Goal: Information Seeking & Learning: Learn about a topic

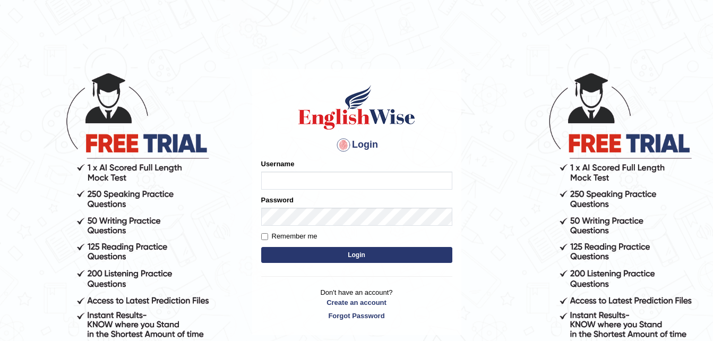
type input "chanuka"
click at [265, 238] on input "Remember me" at bounding box center [264, 236] width 7 height 7
checkbox input "true"
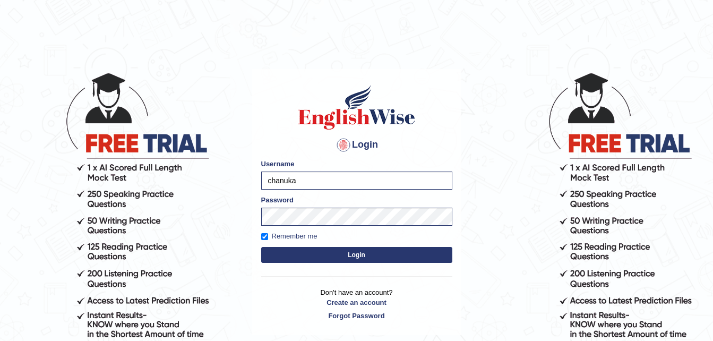
click at [309, 251] on button "Login" at bounding box center [356, 255] width 191 height 16
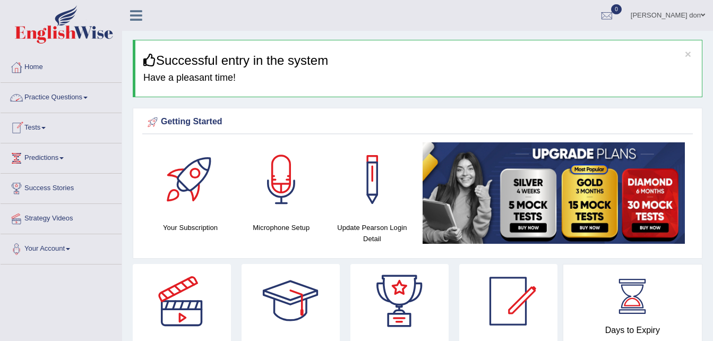
click at [73, 95] on link "Practice Questions" at bounding box center [61, 96] width 121 height 27
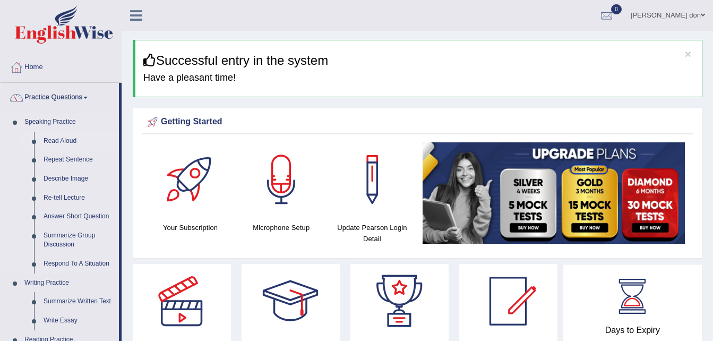
click at [65, 141] on link "Read Aloud" at bounding box center [79, 141] width 80 height 19
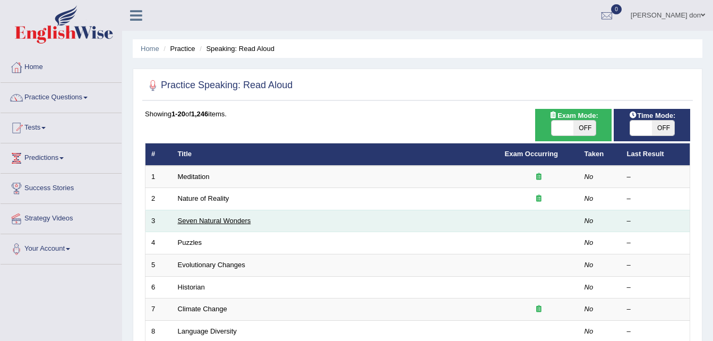
click at [240, 220] on link "Seven Natural Wonders" at bounding box center [214, 221] width 73 height 8
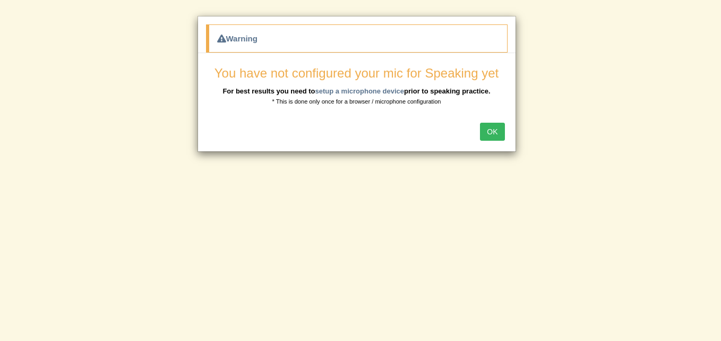
click at [496, 130] on button "OK" at bounding box center [492, 132] width 24 height 18
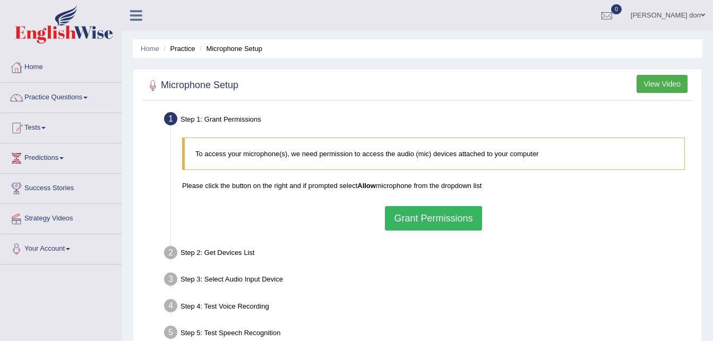
click at [472, 219] on button "Grant Permissions" at bounding box center [433, 218] width 97 height 24
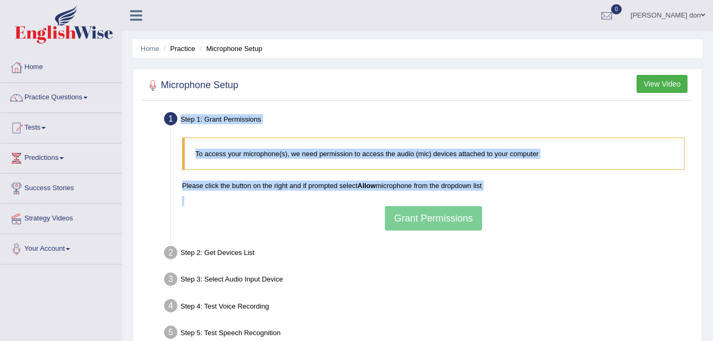
drag, startPoint x: 472, startPoint y: 219, endPoint x: 250, endPoint y: 77, distance: 263.7
click at [250, 77] on div "Microphone Setup View Video Step 1: Grant Permissions To access your microphone…" at bounding box center [418, 230] width 570 height 323
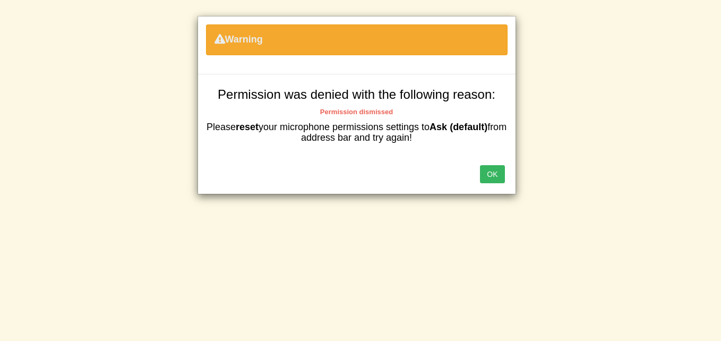
click at [493, 182] on button "OK" at bounding box center [492, 174] width 24 height 18
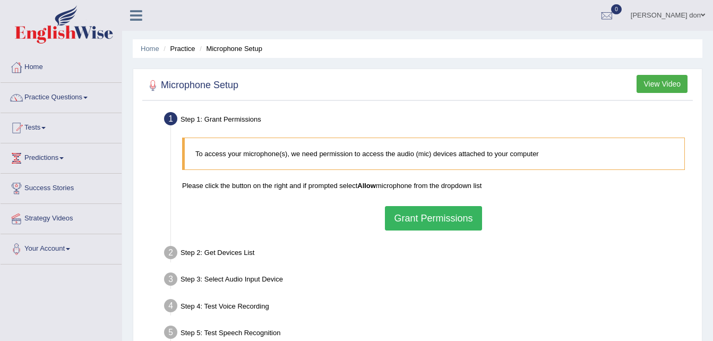
click at [473, 215] on button "Grant Permissions" at bounding box center [433, 218] width 97 height 24
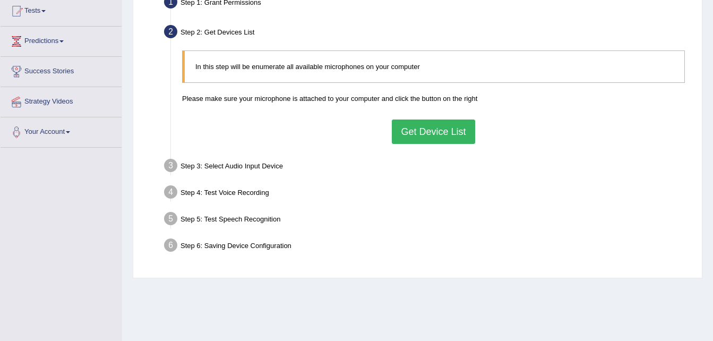
scroll to position [117, 0]
click at [424, 135] on button "Get Device List" at bounding box center [433, 131] width 83 height 24
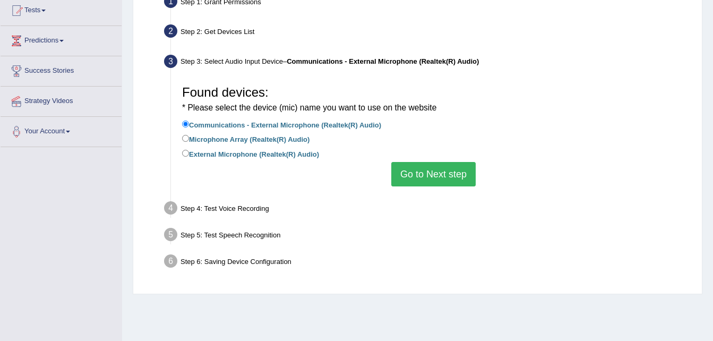
click at [411, 180] on button "Go to Next step" at bounding box center [433, 174] width 84 height 24
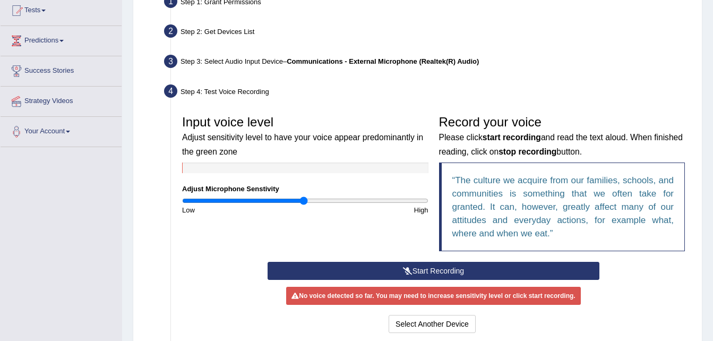
click at [362, 273] on button "Start Recording" at bounding box center [434, 271] width 332 height 18
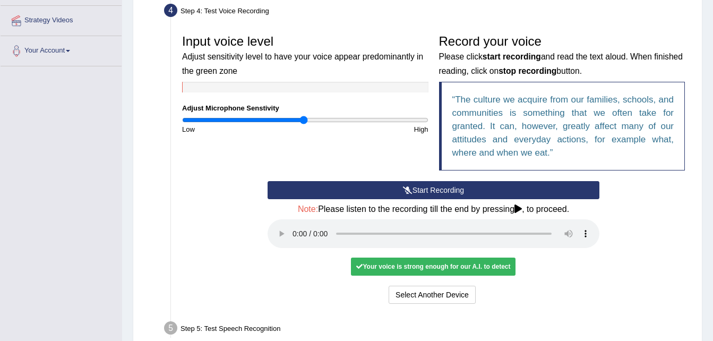
scroll to position [199, 0]
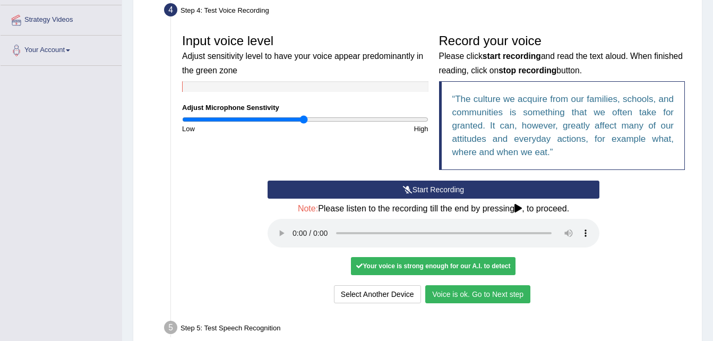
click at [456, 297] on button "Voice is ok. Go to Next step" at bounding box center [477, 294] width 105 height 18
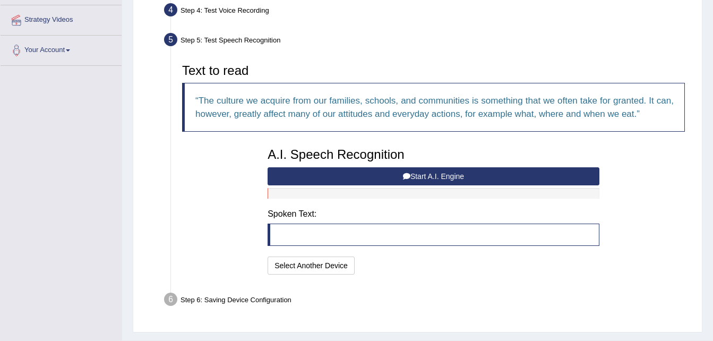
click at [450, 177] on button "Start A.I. Engine" at bounding box center [434, 176] width 332 height 18
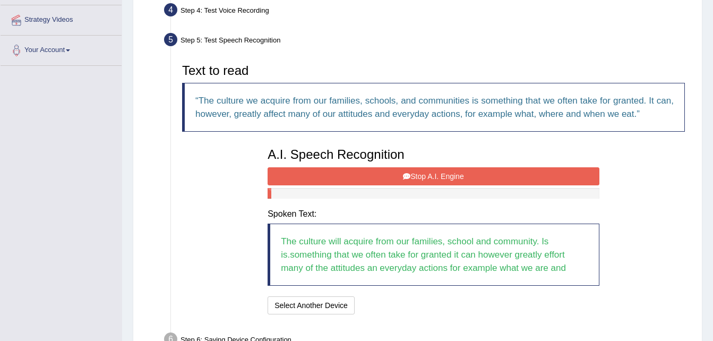
click at [450, 177] on button "Stop A.I. Engine" at bounding box center [434, 176] width 332 height 18
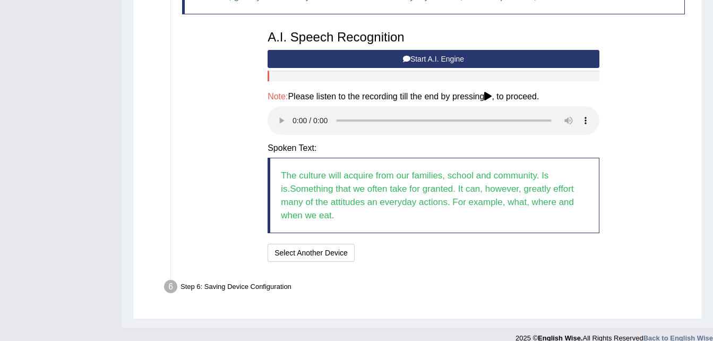
scroll to position [329, 0]
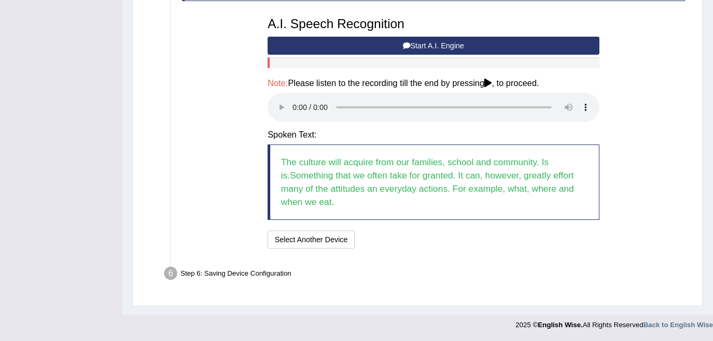
drag, startPoint x: 270, startPoint y: 105, endPoint x: 238, endPoint y: 87, distance: 36.6
drag, startPoint x: 238, startPoint y: 87, endPoint x: 187, endPoint y: 113, distance: 57.2
click at [187, 113] on div "Text to read The culture we acquire from our families, schools, and communities…" at bounding box center [434, 89] width 514 height 323
click at [427, 240] on button "Speech is ok. Go to Last step" at bounding box center [415, 240] width 111 height 18
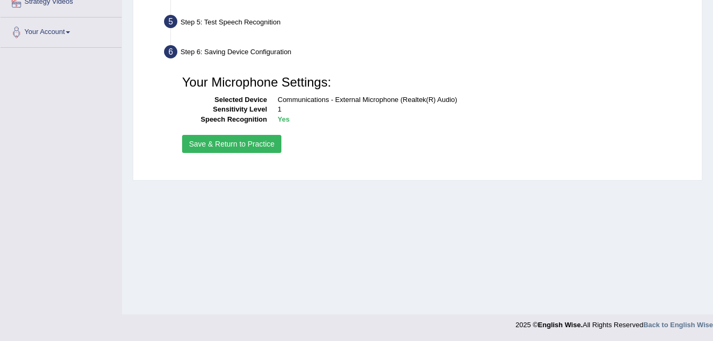
click at [268, 143] on button "Save & Return to Practice" at bounding box center [231, 144] width 99 height 18
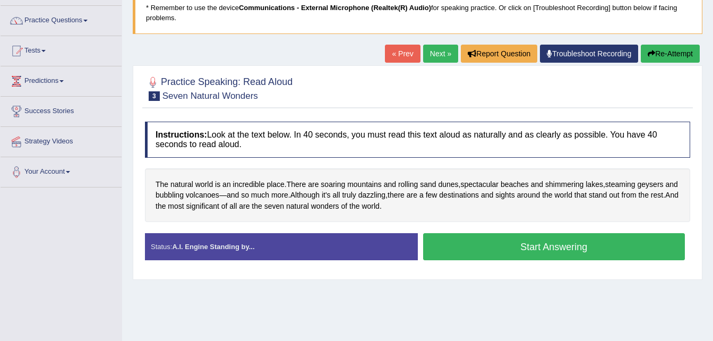
scroll to position [78, 0]
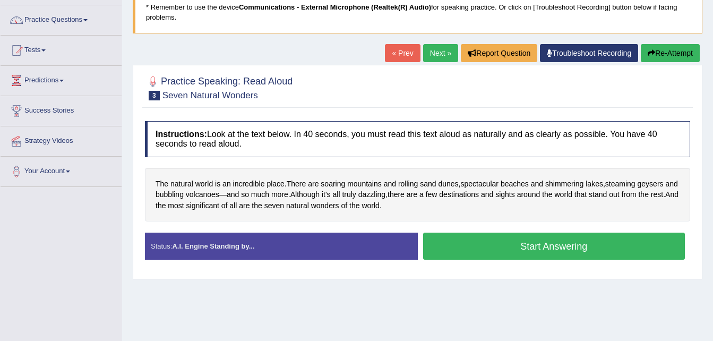
click at [488, 245] on button "Start Answering" at bounding box center [554, 246] width 262 height 27
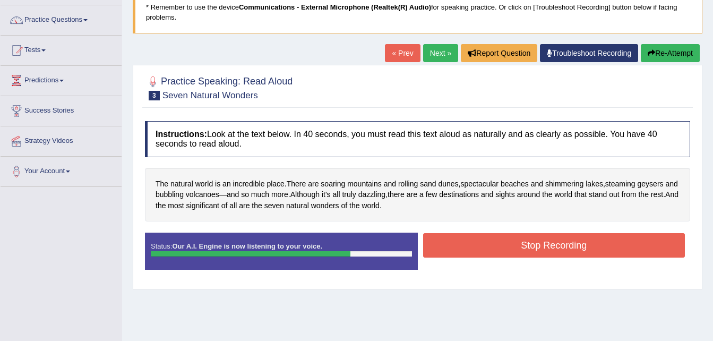
click at [488, 245] on button "Stop Recording" at bounding box center [554, 245] width 262 height 24
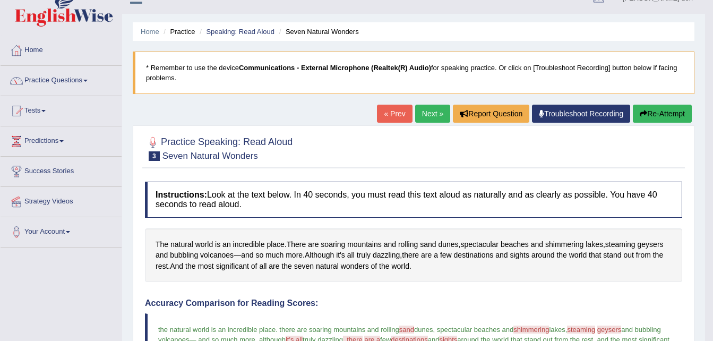
scroll to position [16, 0]
click at [86, 83] on link "Practice Questions" at bounding box center [61, 79] width 121 height 27
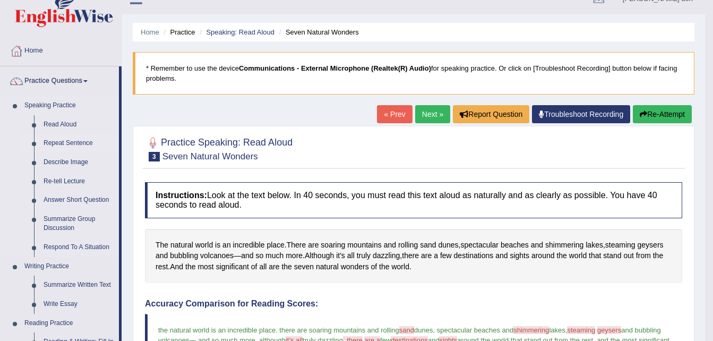
click at [66, 144] on link "Repeat Sentence" at bounding box center [79, 143] width 80 height 19
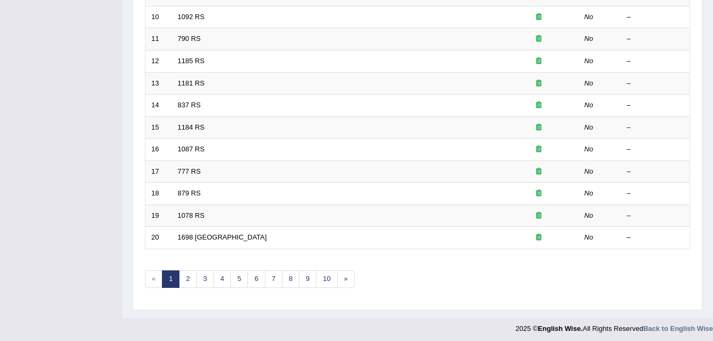
scroll to position [362, 0]
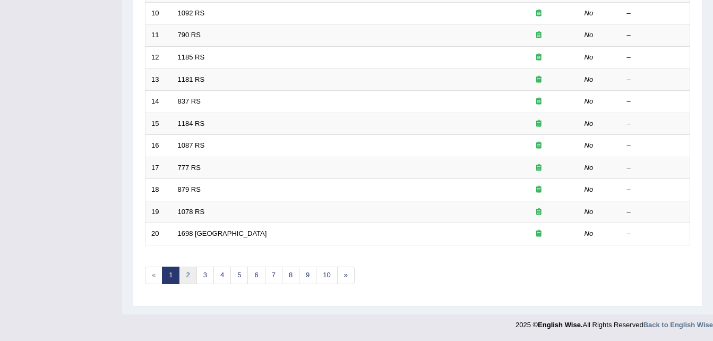
click at [189, 277] on link "2" at bounding box center [188, 276] width 18 height 18
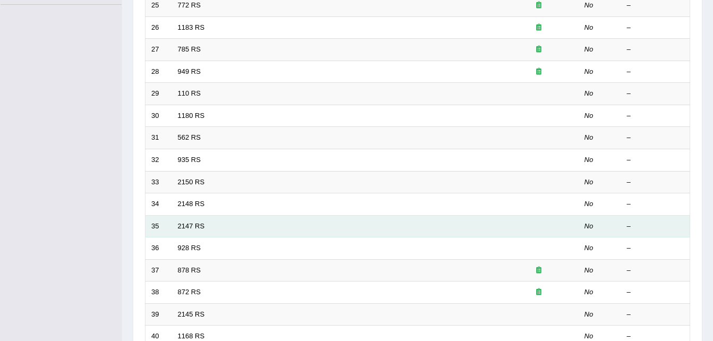
scroll to position [259, 0]
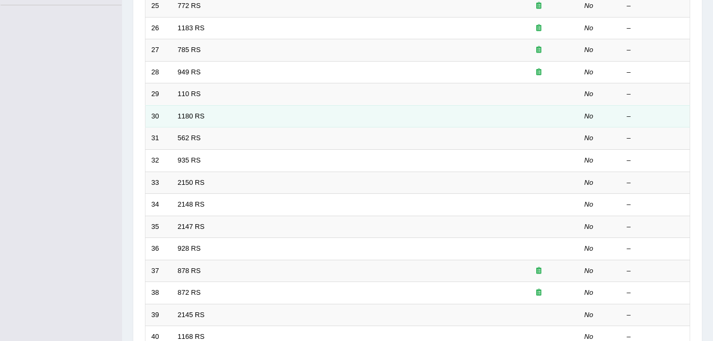
click at [221, 118] on td "1180 RS" at bounding box center [335, 116] width 327 height 22
click at [192, 116] on link "1180 RS" at bounding box center [191, 116] width 27 height 8
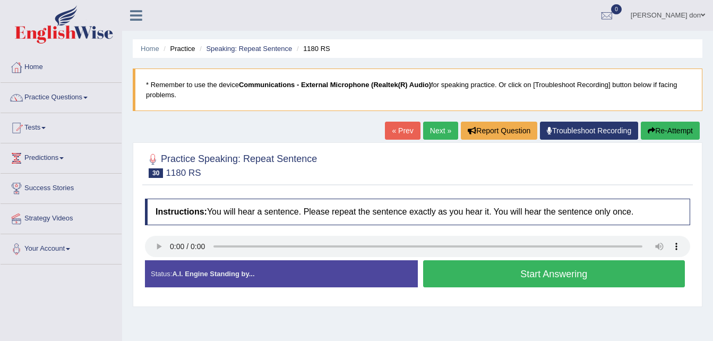
click at [430, 272] on button "Start Answering" at bounding box center [554, 273] width 262 height 27
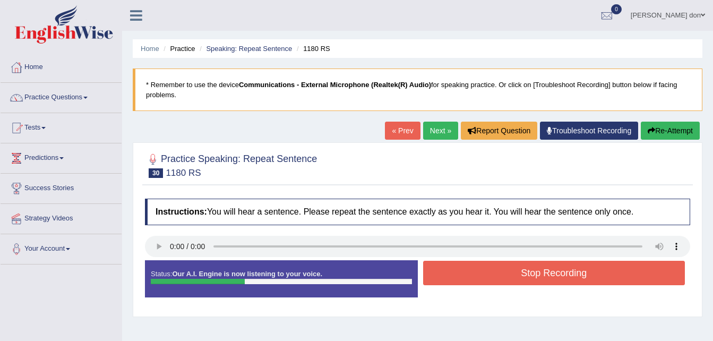
click at [430, 272] on button "Stop Recording" at bounding box center [554, 273] width 262 height 24
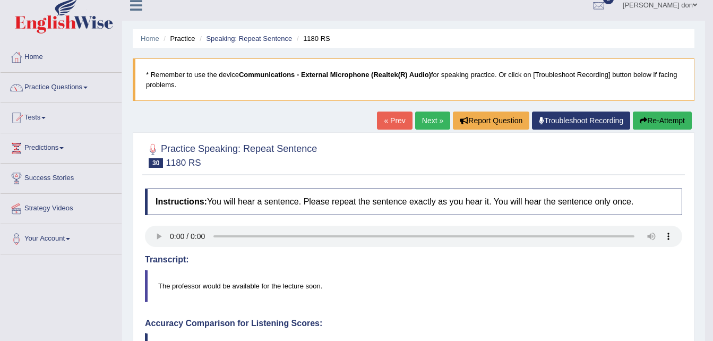
scroll to position [10, 0]
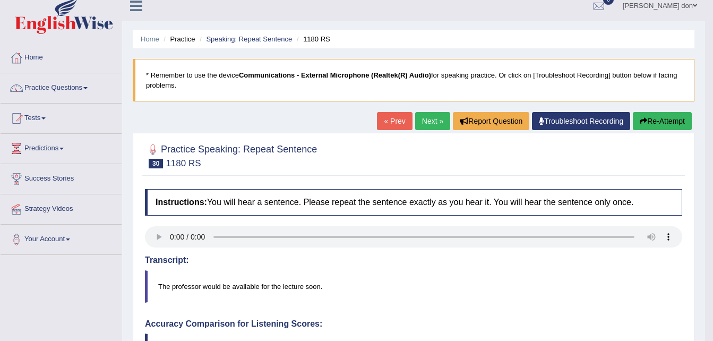
click at [427, 122] on link "Next »" at bounding box center [432, 121] width 35 height 18
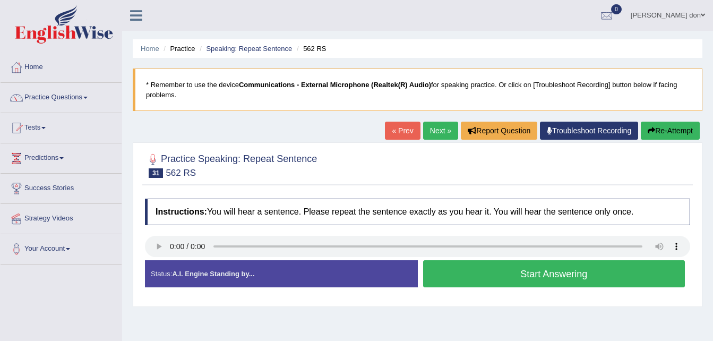
click at [498, 276] on button "Start Answering" at bounding box center [554, 273] width 262 height 27
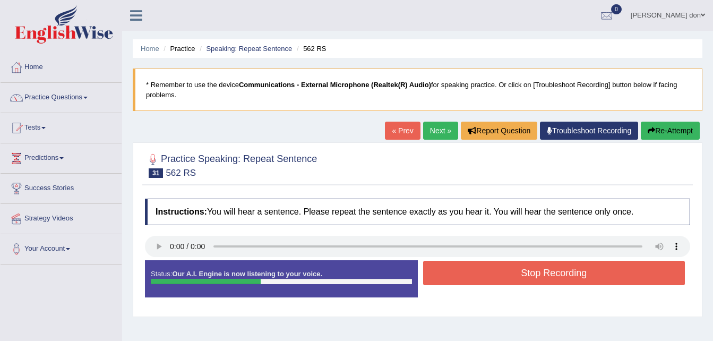
click at [498, 276] on button "Stop Recording" at bounding box center [554, 273] width 262 height 24
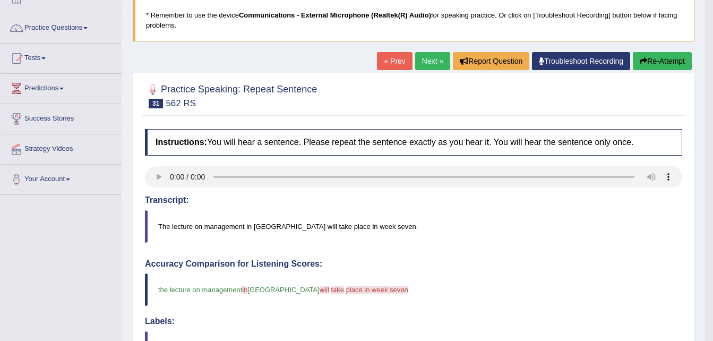
scroll to position [67, 0]
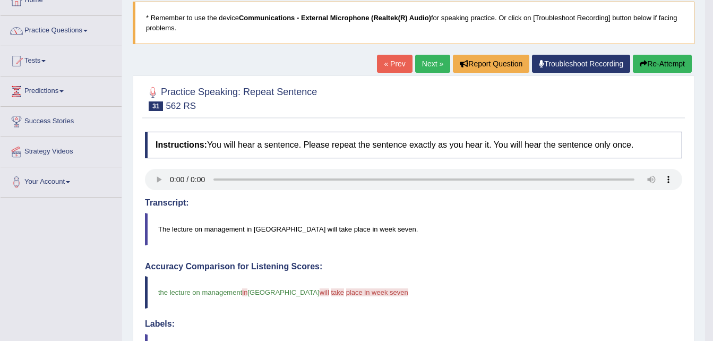
click at [440, 65] on link "Next »" at bounding box center [432, 64] width 35 height 18
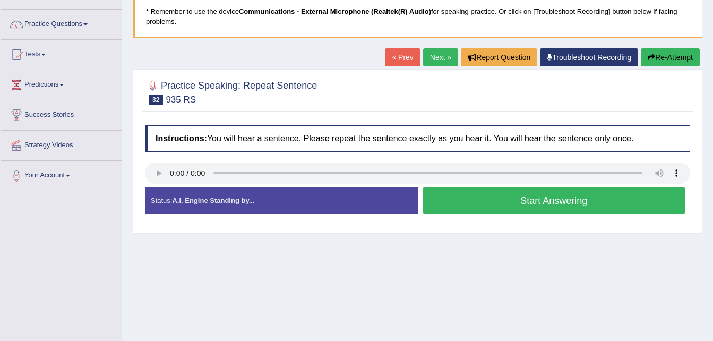
click at [495, 206] on button "Start Answering" at bounding box center [554, 200] width 262 height 27
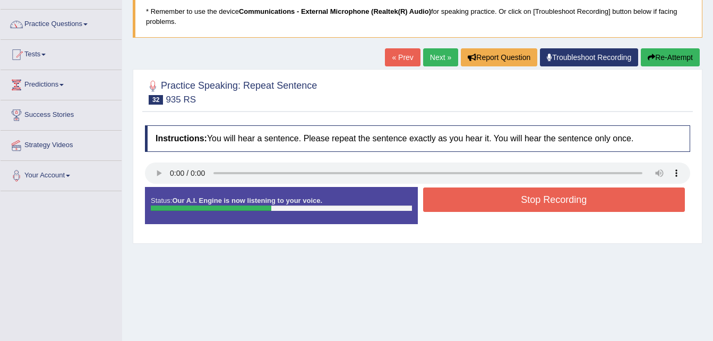
click at [495, 206] on button "Stop Recording" at bounding box center [554, 199] width 262 height 24
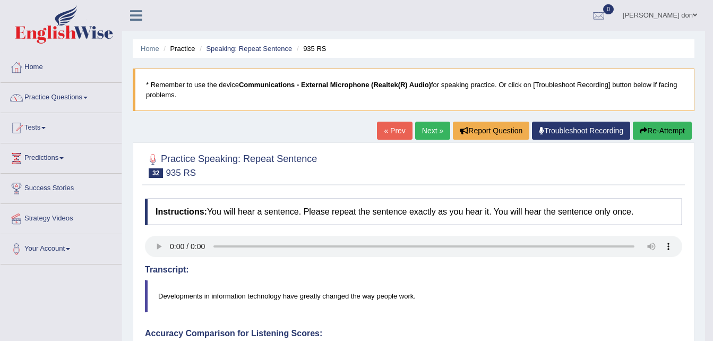
click at [435, 135] on link "Next »" at bounding box center [432, 131] width 35 height 18
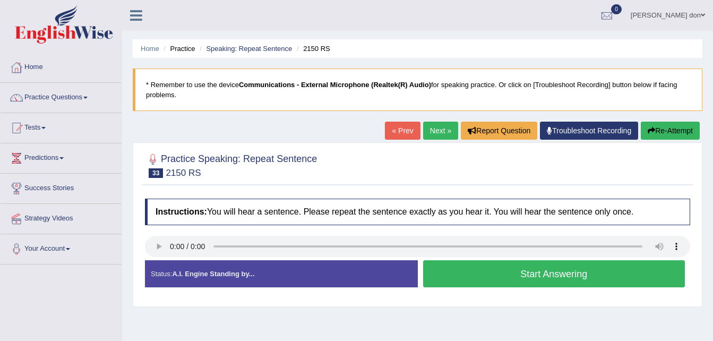
click at [500, 276] on button "Start Answering" at bounding box center [554, 273] width 262 height 27
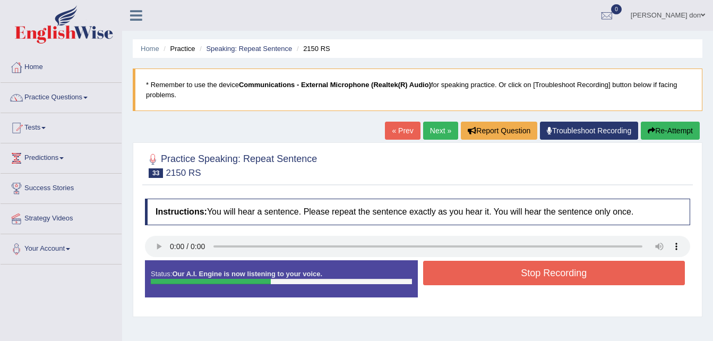
click at [500, 276] on button "Stop Recording" at bounding box center [554, 273] width 262 height 24
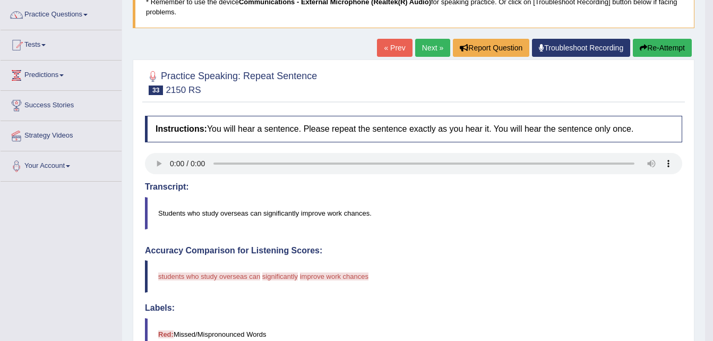
scroll to position [82, 0]
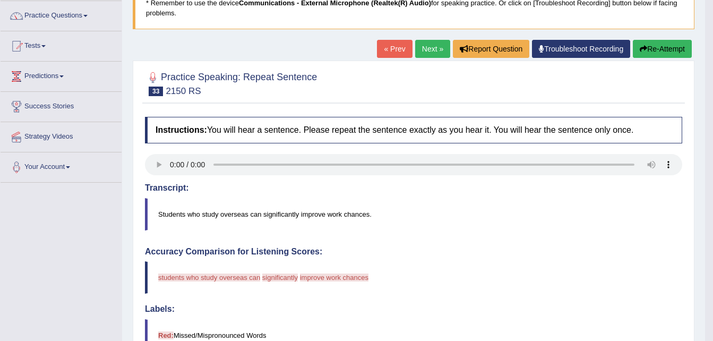
click at [653, 48] on button "Re-Attempt" at bounding box center [662, 49] width 59 height 18
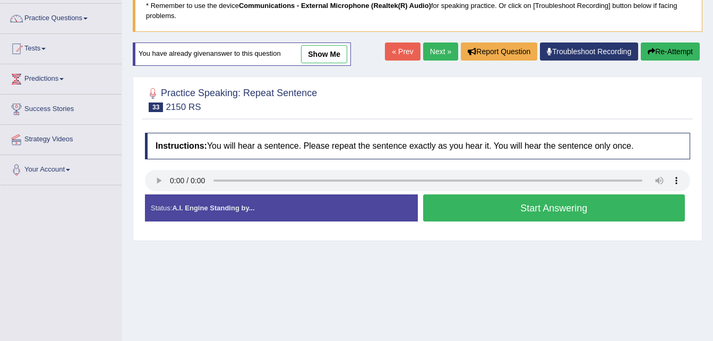
scroll to position [75, 0]
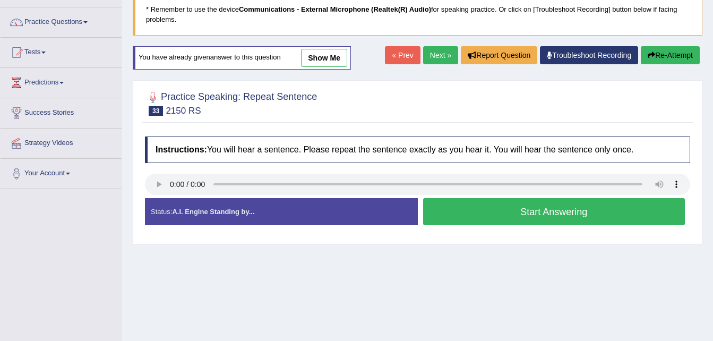
click at [538, 214] on button "Start Answering" at bounding box center [554, 211] width 262 height 27
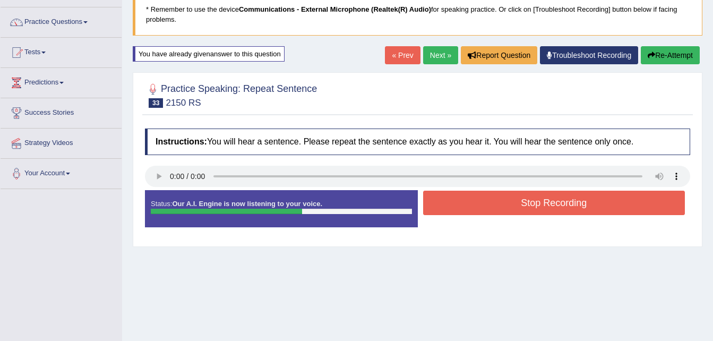
click at [538, 214] on button "Stop Recording" at bounding box center [554, 203] width 262 height 24
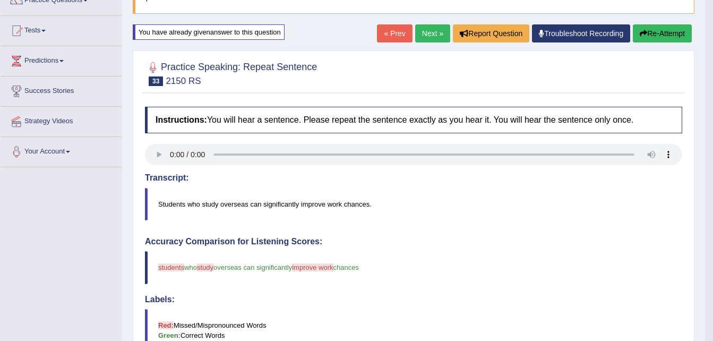
scroll to position [0, 0]
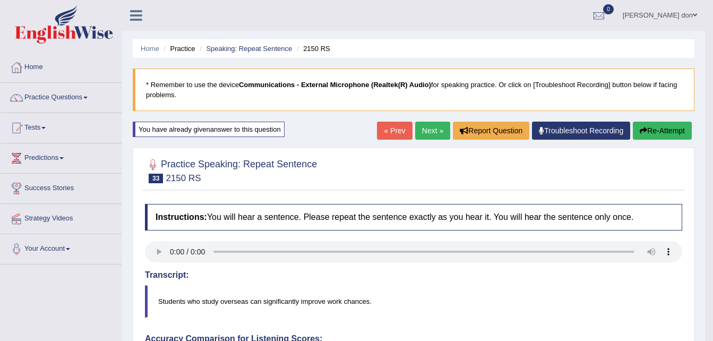
click at [432, 125] on link "Next »" at bounding box center [432, 131] width 35 height 18
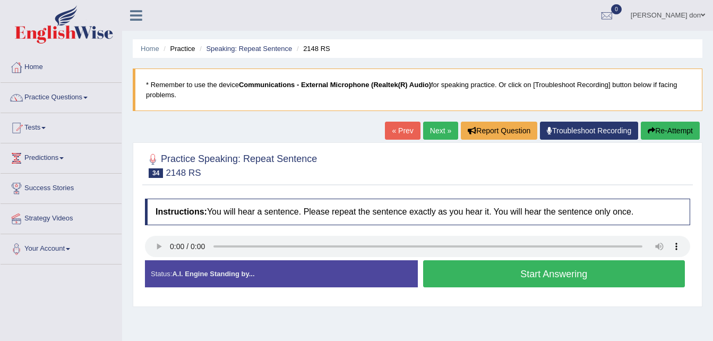
click at [493, 274] on button "Start Answering" at bounding box center [554, 273] width 262 height 27
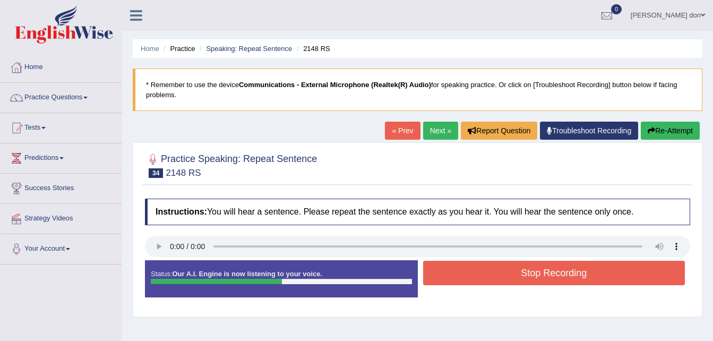
click at [493, 274] on button "Stop Recording" at bounding box center [554, 273] width 262 height 24
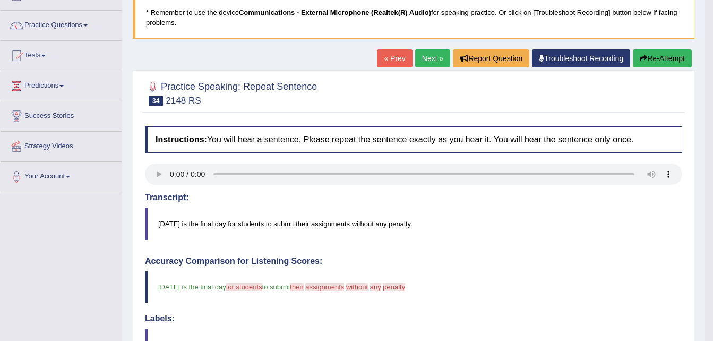
scroll to position [70, 0]
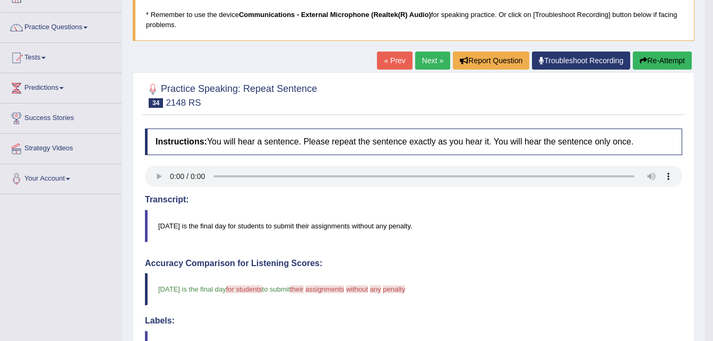
click at [433, 60] on link "Next »" at bounding box center [432, 61] width 35 height 18
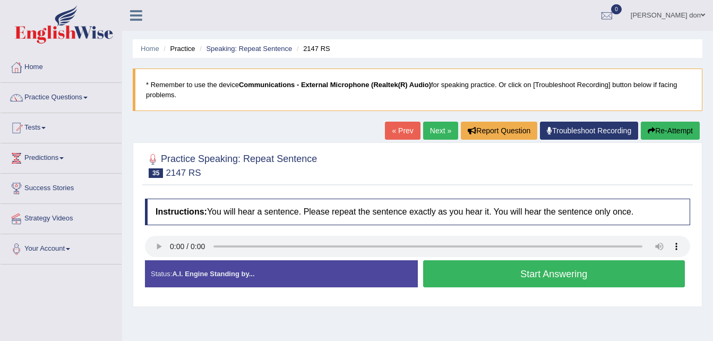
click at [476, 282] on button "Start Answering" at bounding box center [554, 273] width 262 height 27
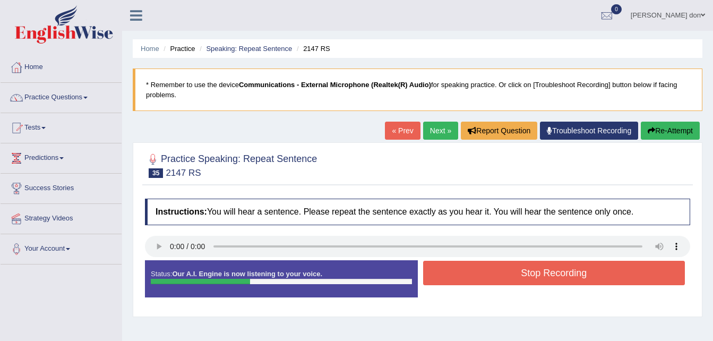
click at [476, 282] on button "Stop Recording" at bounding box center [554, 273] width 262 height 24
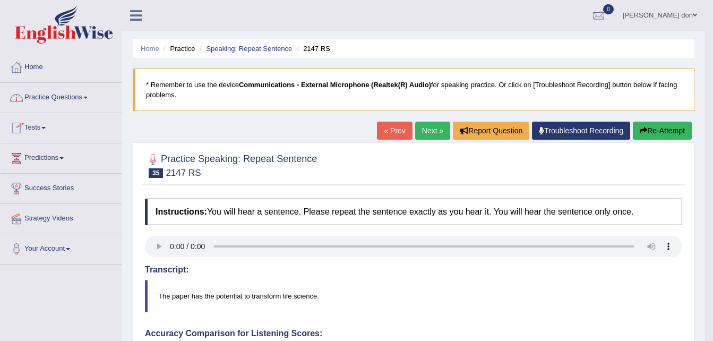
click at [85, 97] on link "Practice Questions" at bounding box center [61, 96] width 121 height 27
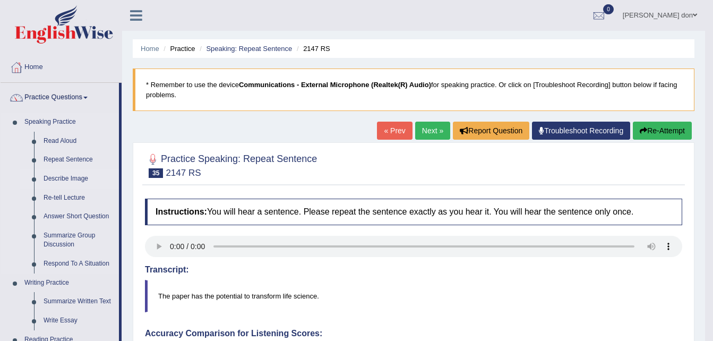
click at [67, 180] on link "Describe Image" at bounding box center [79, 178] width 80 height 19
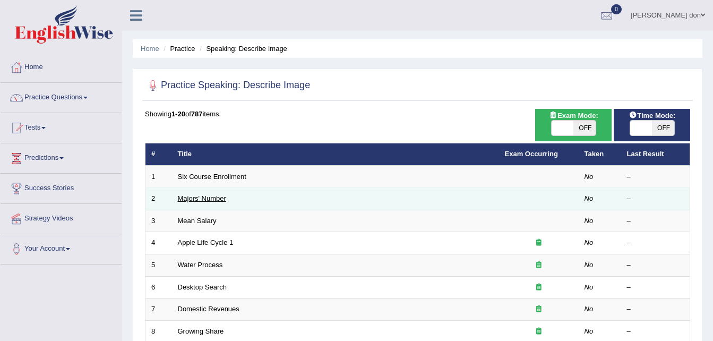
click at [201, 199] on link "Majors' Number" at bounding box center [202, 198] width 48 height 8
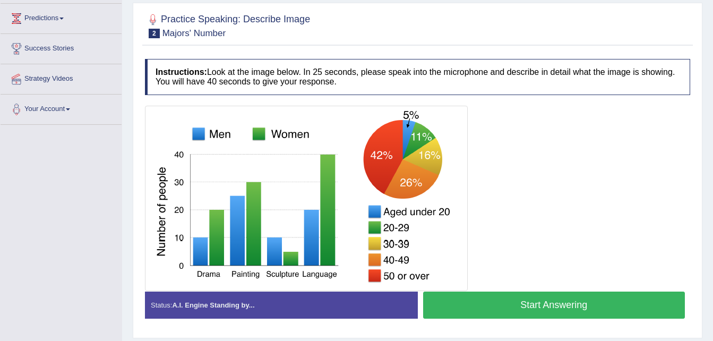
scroll to position [140, 0]
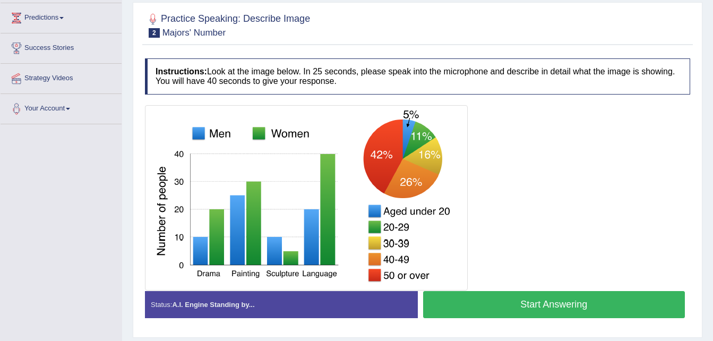
click at [494, 296] on button "Start Answering" at bounding box center [554, 304] width 262 height 27
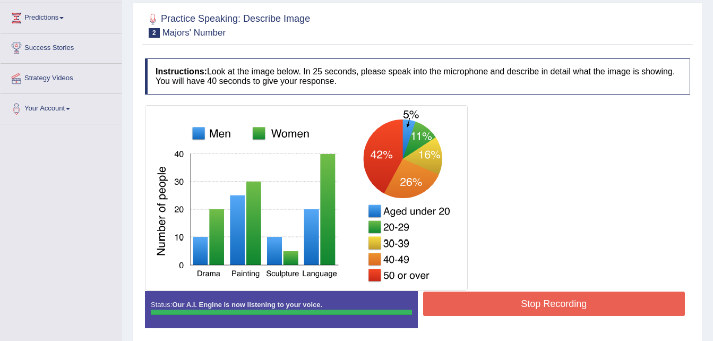
click at [494, 296] on div "Instructions: Look at the image below. In 25 seconds, please speak into the mic…" at bounding box center [417, 197] width 551 height 288
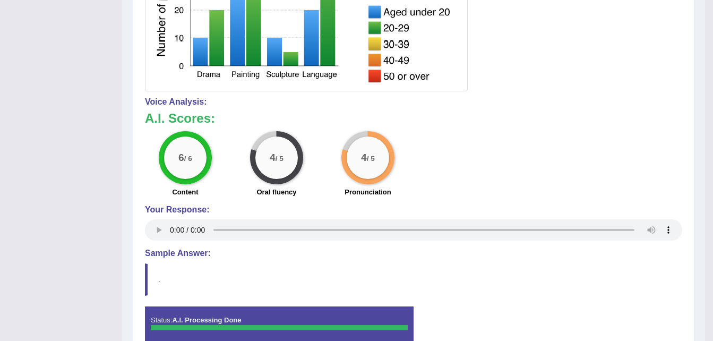
scroll to position [342, 0]
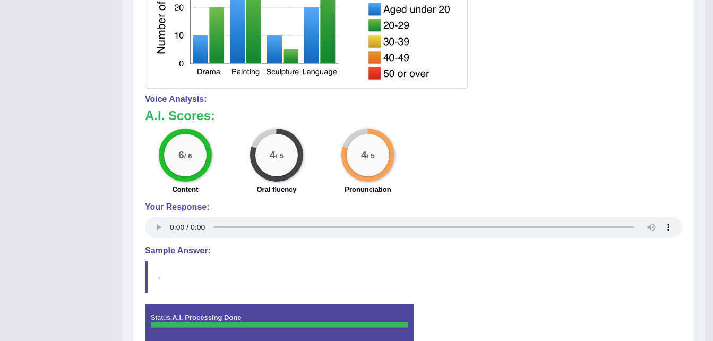
click at [484, 254] on h4 "Sample Answer:" at bounding box center [413, 251] width 537 height 10
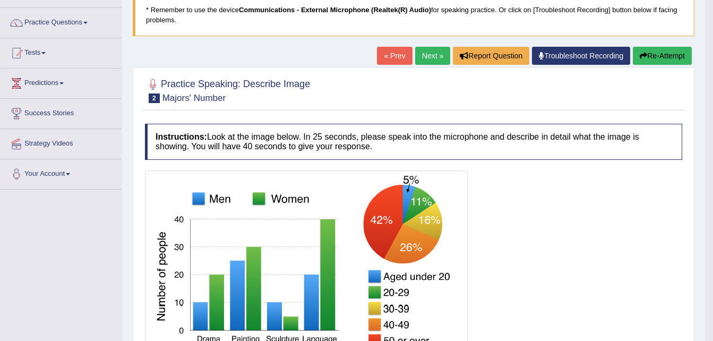
scroll to position [74, 0]
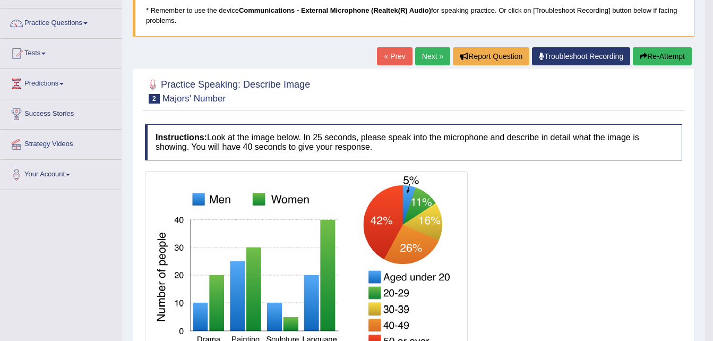
click at [425, 58] on link "Next »" at bounding box center [432, 56] width 35 height 18
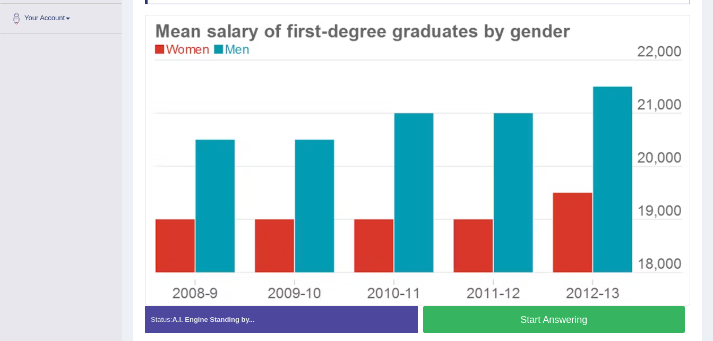
scroll to position [230, 0]
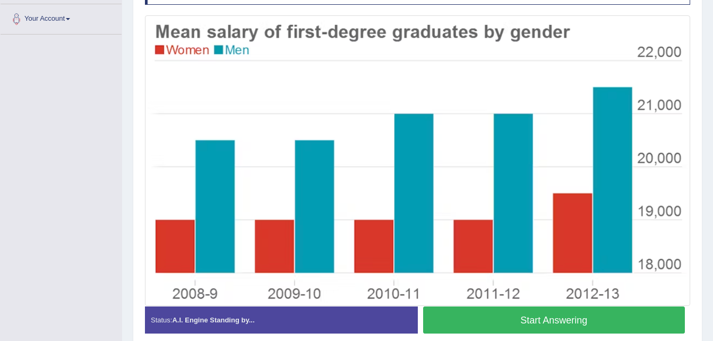
click at [463, 311] on button "Start Answering" at bounding box center [554, 319] width 262 height 27
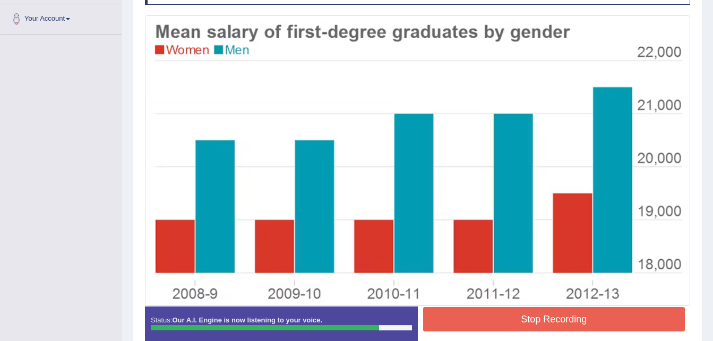
click at [463, 311] on button "Stop Recording" at bounding box center [554, 319] width 262 height 24
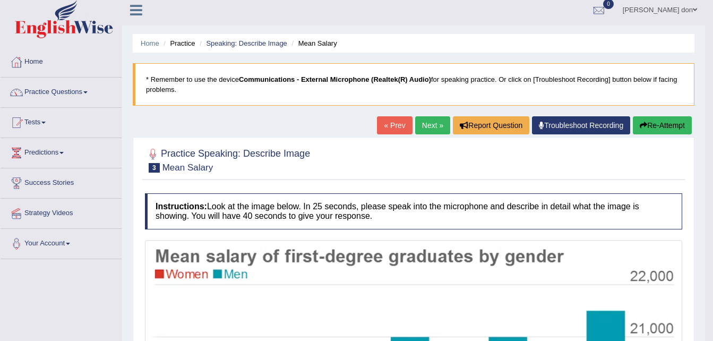
scroll to position [5, 0]
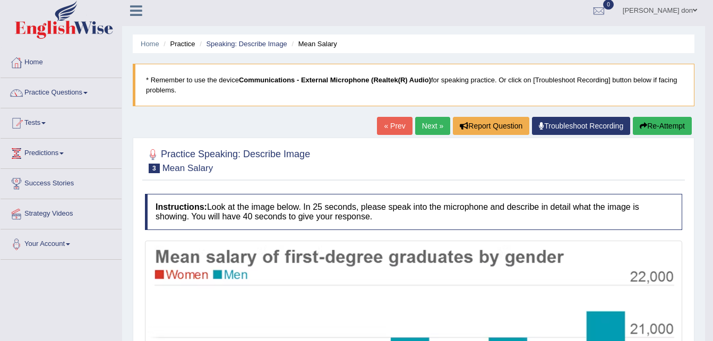
click at [80, 91] on link "Practice Questions" at bounding box center [61, 91] width 121 height 27
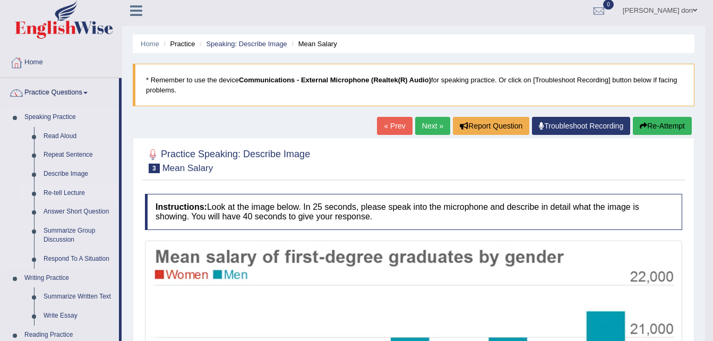
click at [48, 191] on link "Re-tell Lecture" at bounding box center [79, 193] width 80 height 19
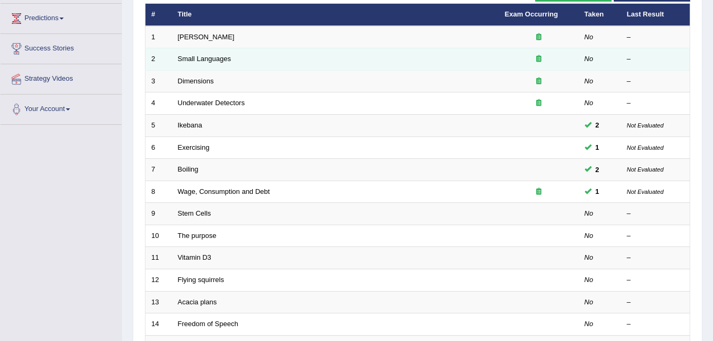
scroll to position [141, 0]
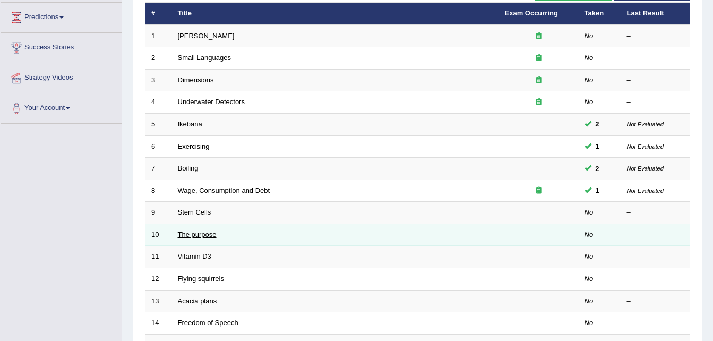
click at [209, 234] on link "The purpose" at bounding box center [197, 235] width 39 height 8
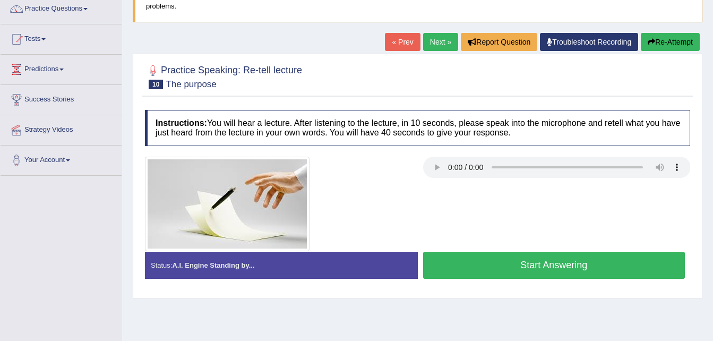
scroll to position [91, 0]
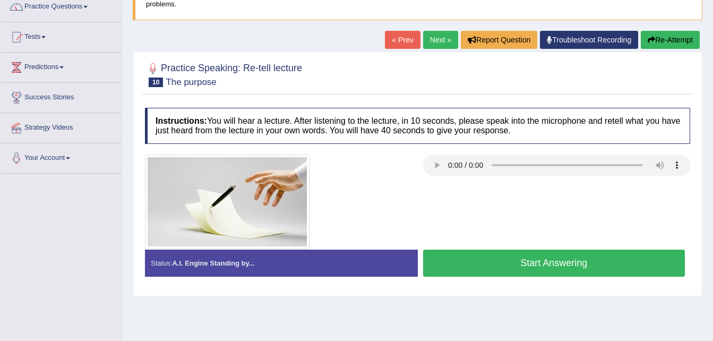
click at [468, 263] on button "Start Answering" at bounding box center [554, 263] width 262 height 27
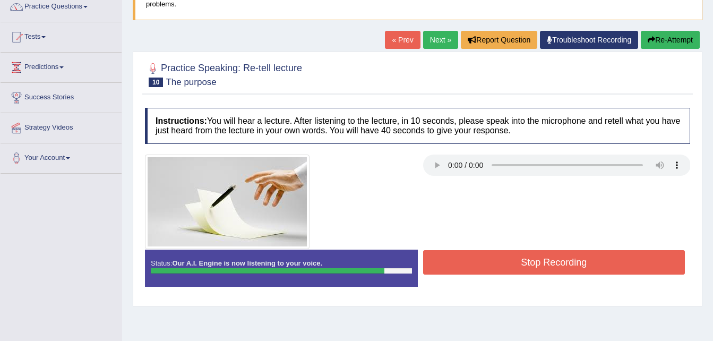
click at [468, 263] on button "Stop Recording" at bounding box center [554, 262] width 262 height 24
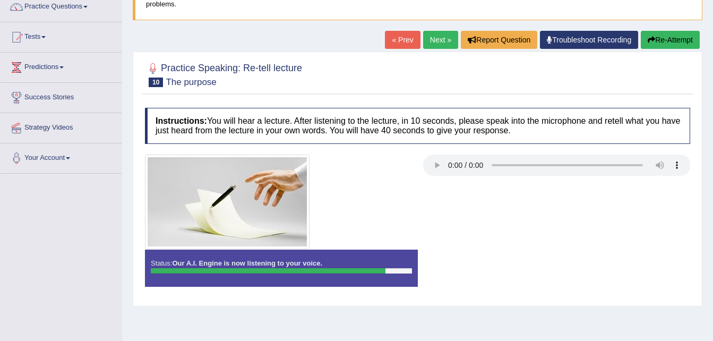
click at [468, 263] on div "Status: Our A.I. Engine is now listening to your voice. Start Answering Stop Re…" at bounding box center [417, 274] width 545 height 48
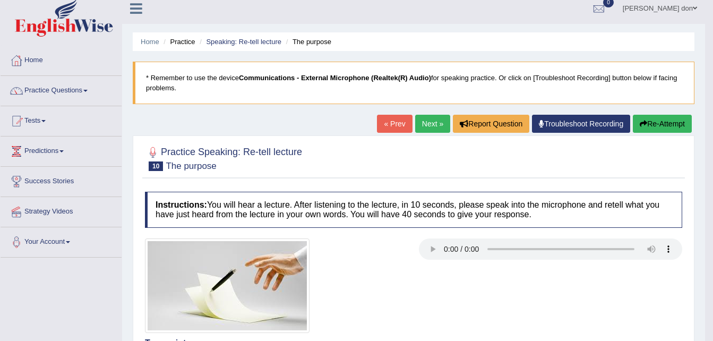
scroll to position [0, 0]
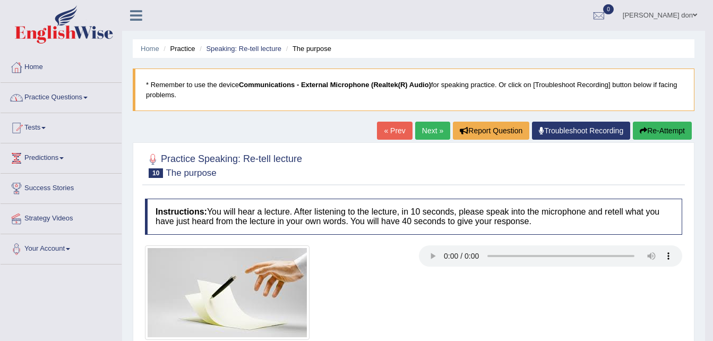
click at [80, 94] on link "Practice Questions" at bounding box center [61, 96] width 121 height 27
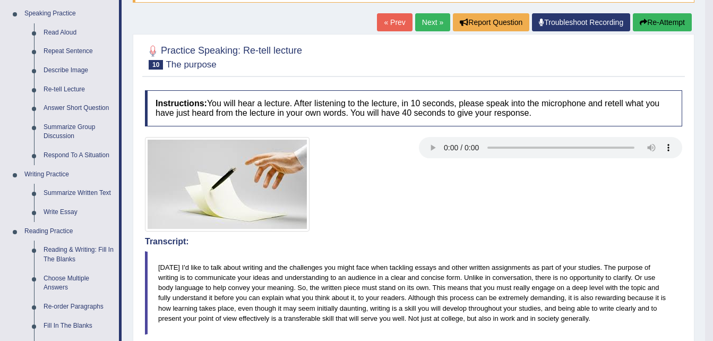
scroll to position [109, 0]
click at [66, 129] on link "Summarize Group Discussion" at bounding box center [79, 131] width 80 height 28
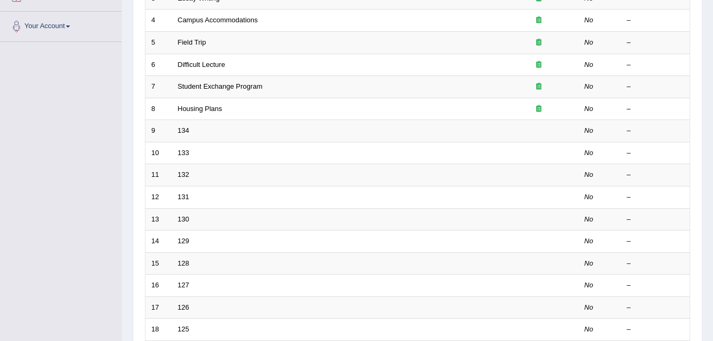
scroll to position [223, 0]
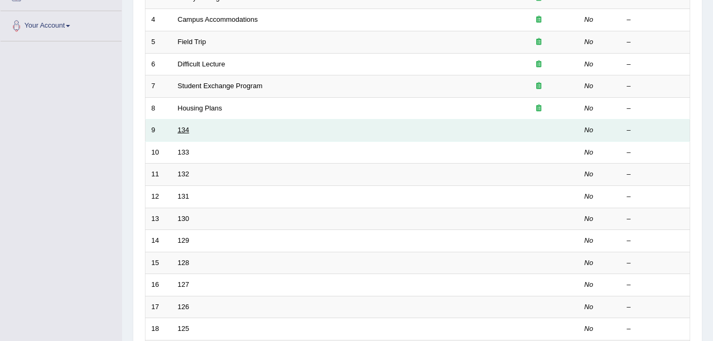
click at [187, 130] on link "134" at bounding box center [184, 130] width 12 height 8
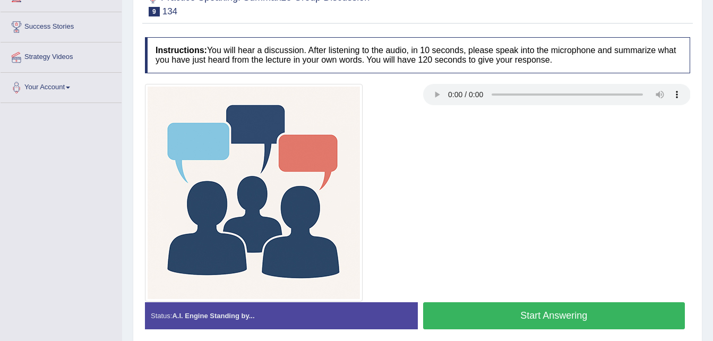
scroll to position [162, 0]
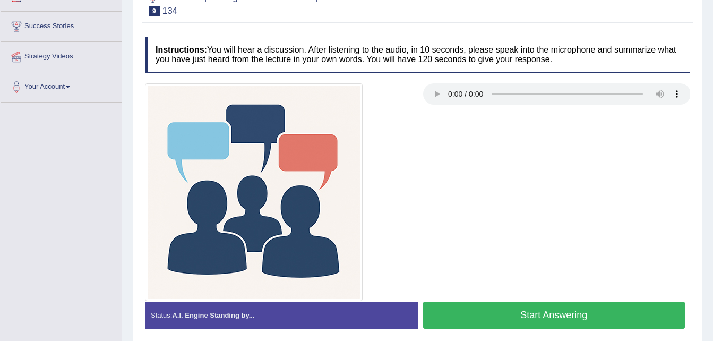
click at [532, 311] on button "Start Answering" at bounding box center [554, 315] width 262 height 27
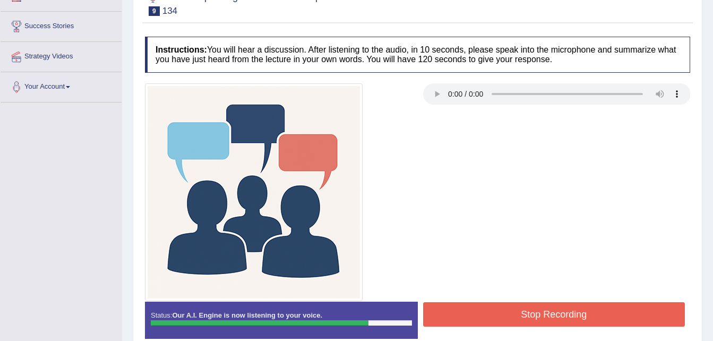
click at [532, 311] on button "Stop Recording" at bounding box center [554, 314] width 262 height 24
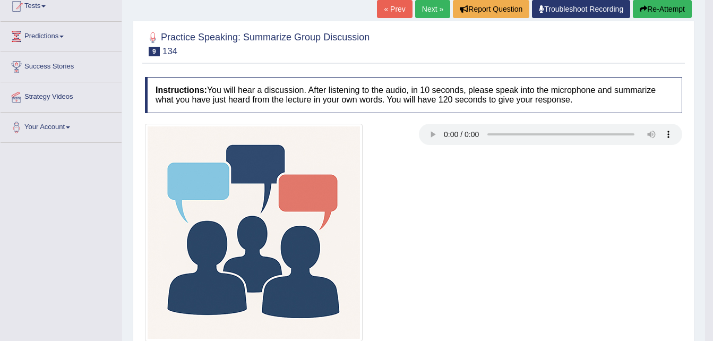
scroll to position [0, 0]
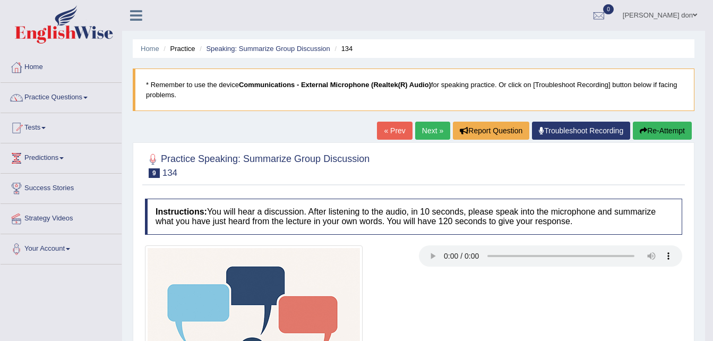
click at [438, 129] on link "Next »" at bounding box center [432, 131] width 35 height 18
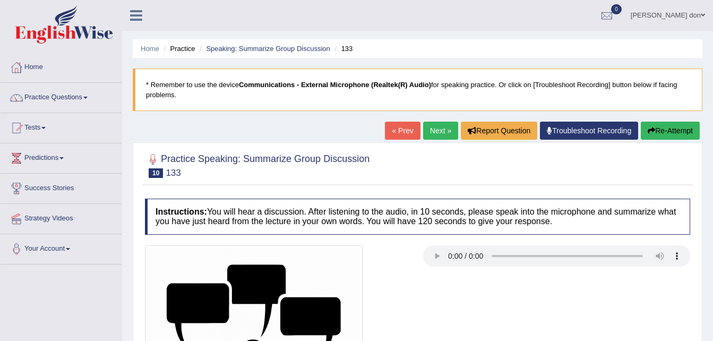
click at [213, 205] on h4 "Instructions: You will hear a discussion. After listening to the audio, in 10 s…" at bounding box center [417, 217] width 545 height 36
click at [89, 100] on link "Practice Questions" at bounding box center [61, 96] width 121 height 27
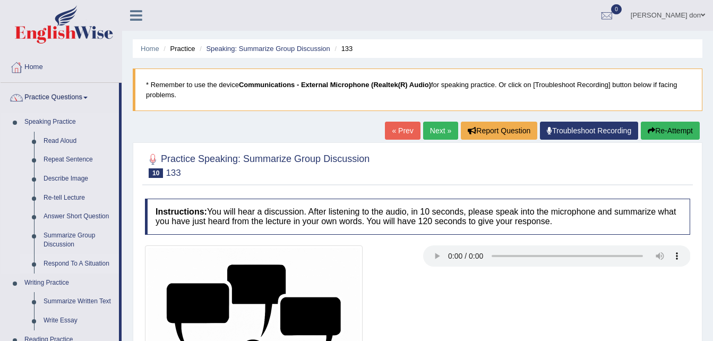
click at [76, 262] on link "Respond To A Situation" at bounding box center [79, 263] width 80 height 19
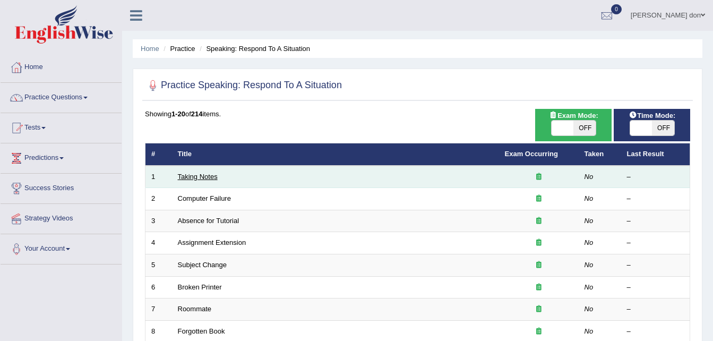
click at [208, 177] on link "Taking Notes" at bounding box center [198, 177] width 40 height 8
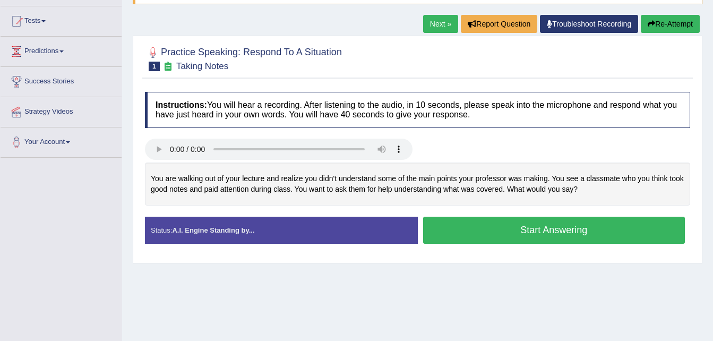
scroll to position [108, 0]
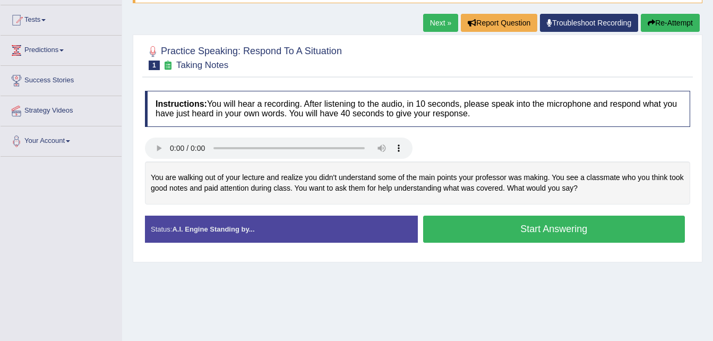
click at [471, 219] on button "Start Answering" at bounding box center [554, 229] width 262 height 27
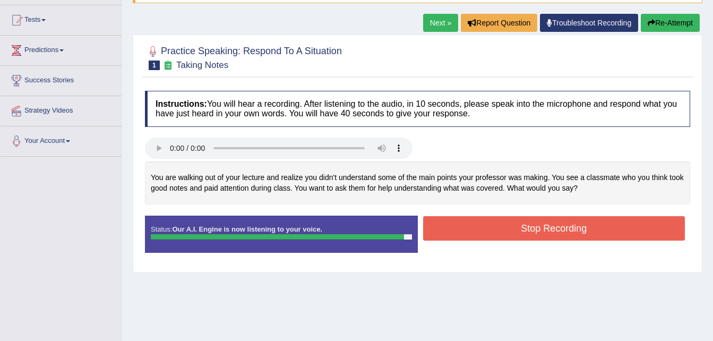
click at [471, 219] on button "Stop Recording" at bounding box center [554, 228] width 262 height 24
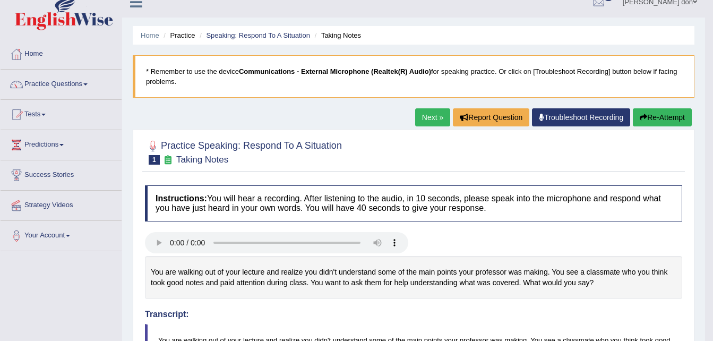
scroll to position [13, 0]
click at [90, 87] on link "Practice Questions" at bounding box center [61, 83] width 121 height 27
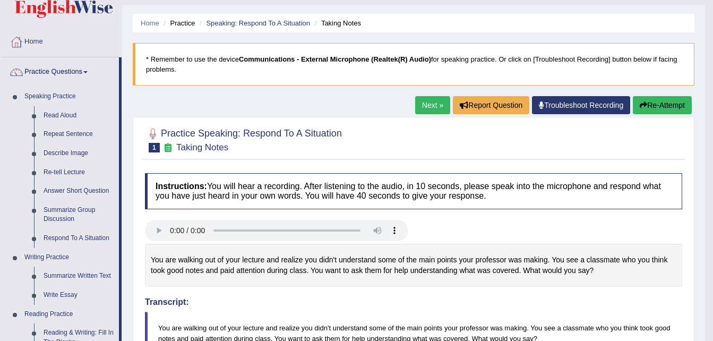
scroll to position [0, 0]
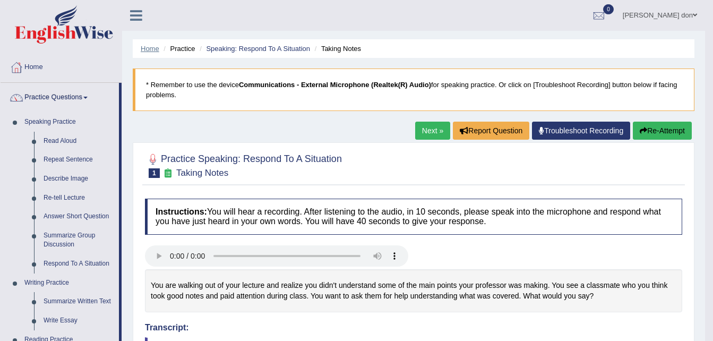
click at [147, 50] on link "Home" at bounding box center [150, 49] width 19 height 8
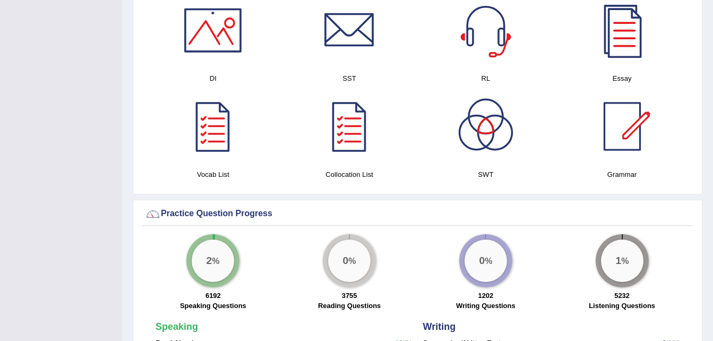
scroll to position [557, 0]
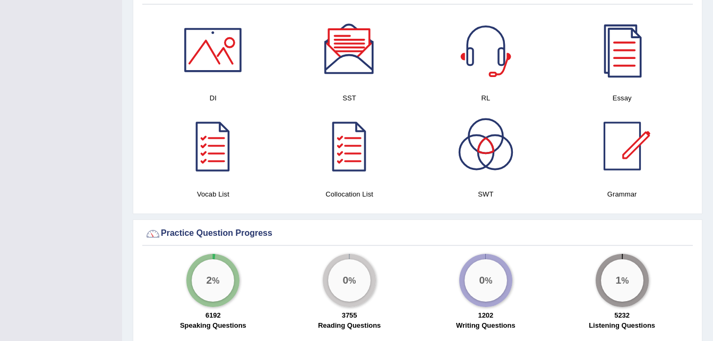
click at [335, 50] on div at bounding box center [349, 50] width 74 height 74
click at [617, 58] on div at bounding box center [622, 50] width 74 height 74
